Goal: Information Seeking & Learning: Find specific fact

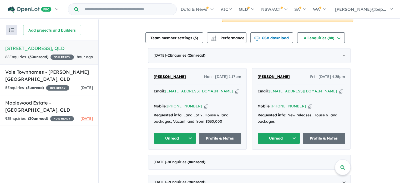
scroll to position [137, 0]
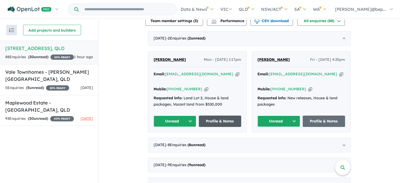
click at [225, 115] on link "Profile & Notes" at bounding box center [220, 120] width 43 height 11
click at [318, 115] on link "Profile & Notes" at bounding box center [323, 120] width 43 height 11
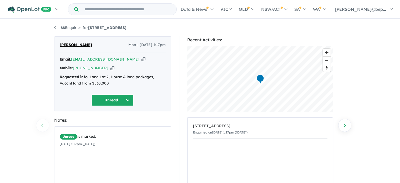
click at [141, 59] on icon "button" at bounding box center [143, 59] width 4 height 6
copy strong "[STREET_ADDRESS]"
click at [99, 82] on div "Requested info: Land Lot 2, House & land packages, Vacant land from $530,000" at bounding box center [113, 80] width 106 height 13
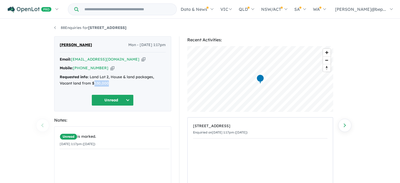
copy div "530,000"
click at [99, 82] on div "Requested info: Land Lot 2, House & land packages, Vacant land from $530,000" at bounding box center [113, 80] width 106 height 13
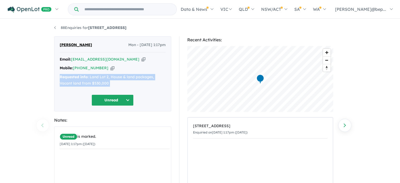
click at [99, 82] on div "Requested info: Land Lot 2, House & land packages, Vacant land from $530,000" at bounding box center [113, 80] width 106 height 13
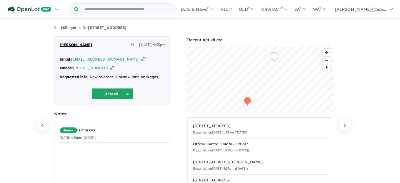
click at [141, 58] on icon "button" at bounding box center [143, 59] width 4 height 6
copy strong "[STREET_ADDRESS]"
drag, startPoint x: 149, startPoint y: 30, endPoint x: 90, endPoint y: 28, distance: 58.9
click at [90, 28] on ul "88 Enquiries for 17 Vietnam Street - Inala" at bounding box center [200, 28] width 292 height 6
click at [146, 74] on div "Requested info: New releases, House & land packages" at bounding box center [113, 77] width 106 height 6
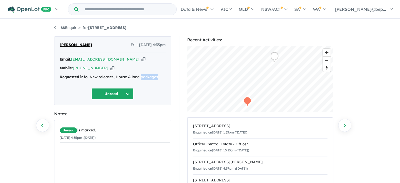
click at [146, 74] on div "Requested info: New releases, House & land packages" at bounding box center [113, 77] width 106 height 6
copy div "Requested info: New releases, House & land packages Unread"
